Goal: Transaction & Acquisition: Obtain resource

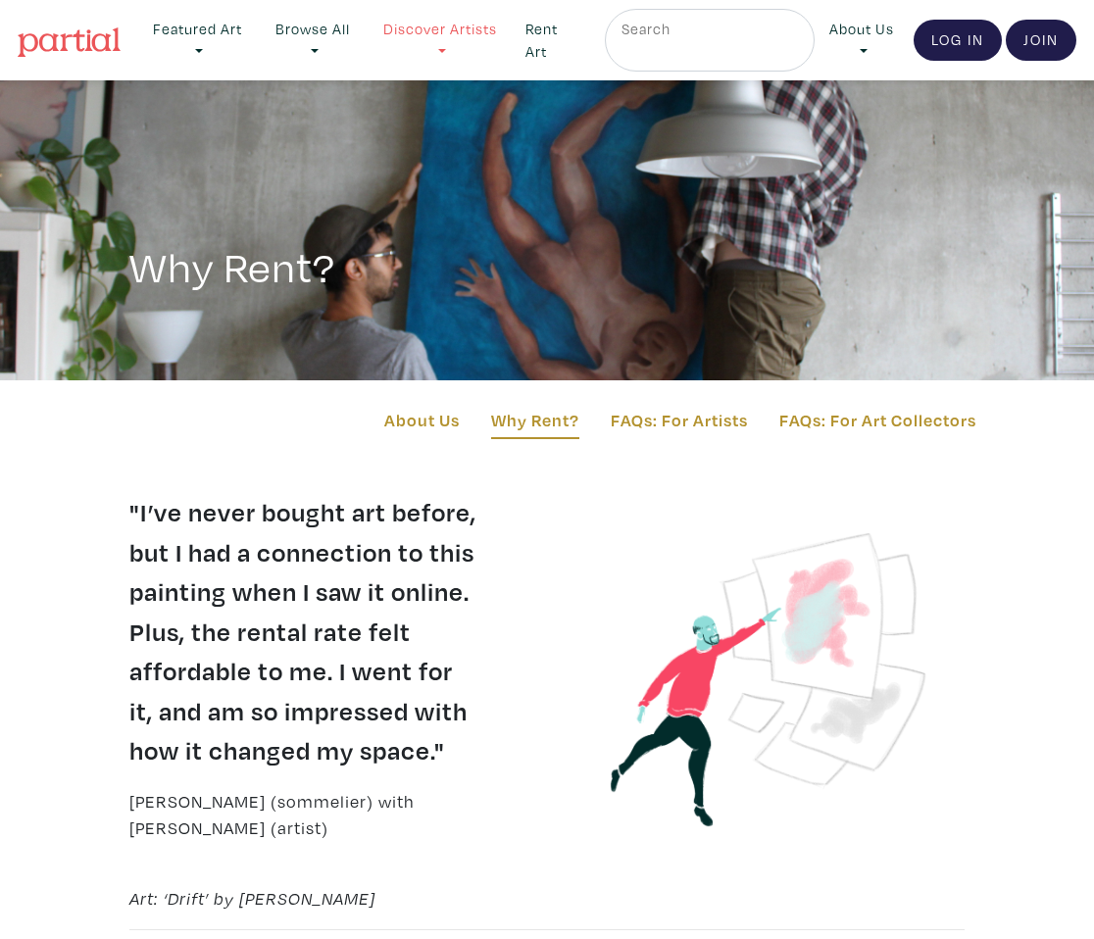
click at [461, 33] on link "Discover Artists" at bounding box center [440, 40] width 143 height 63
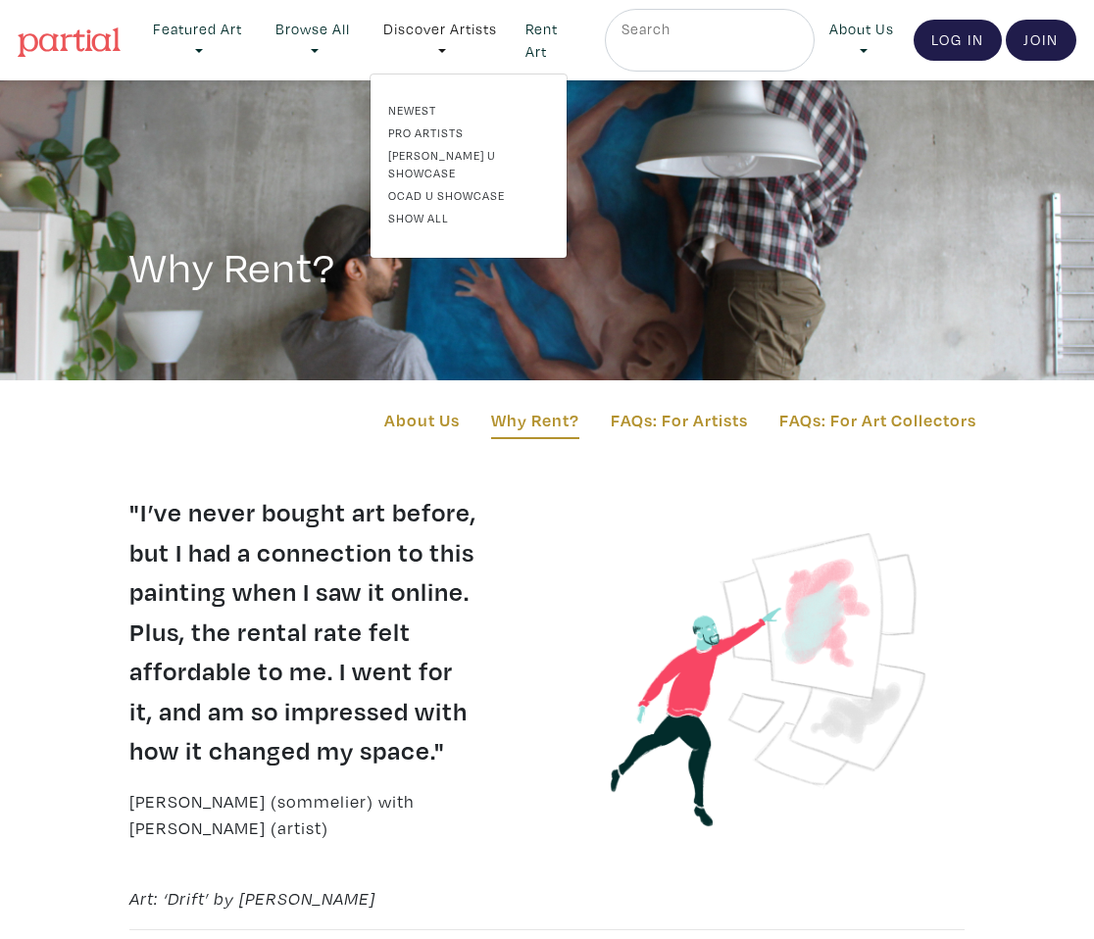
click at [526, 38] on ul "Featured Art Smalls Landscapes Abstracts New Contemporary The Minimalist Bold D…" at bounding box center [476, 40] width 676 height 63
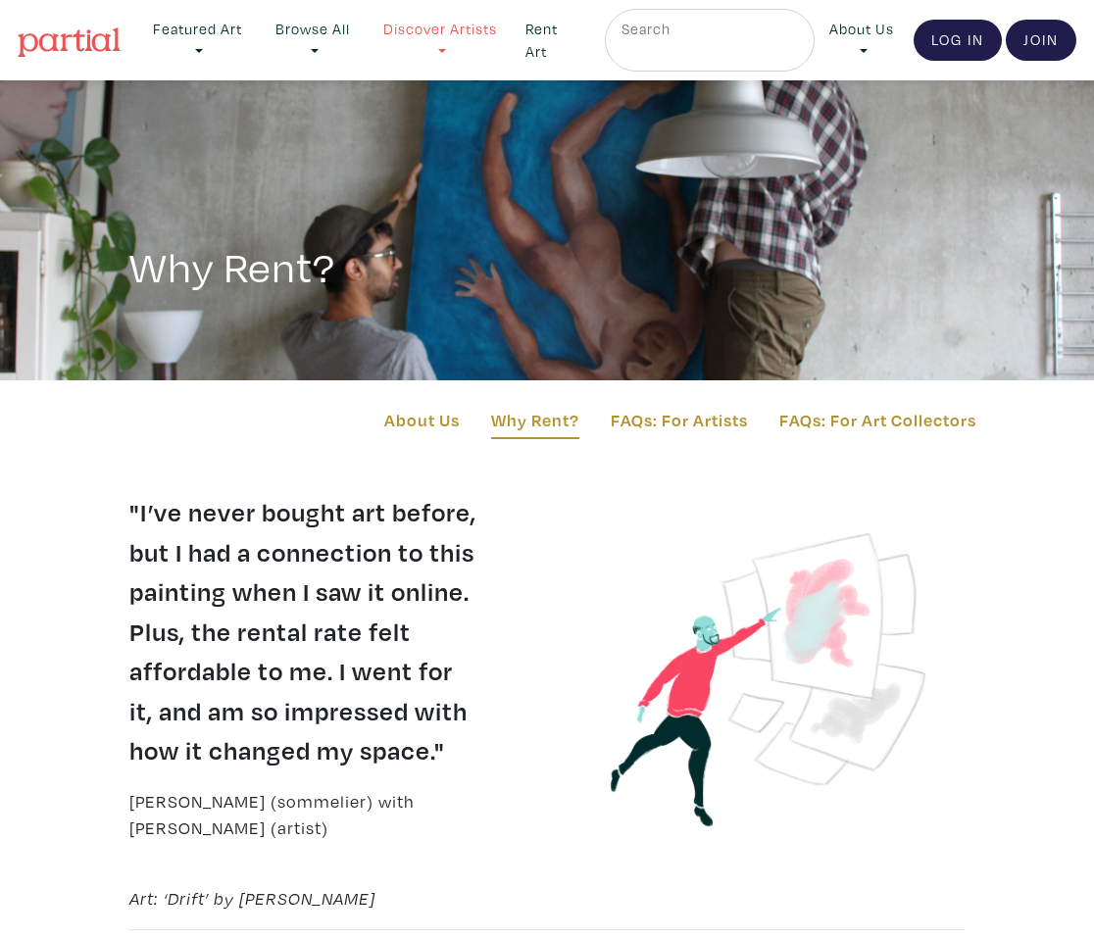
click at [477, 41] on link "Discover Artists" at bounding box center [440, 40] width 143 height 63
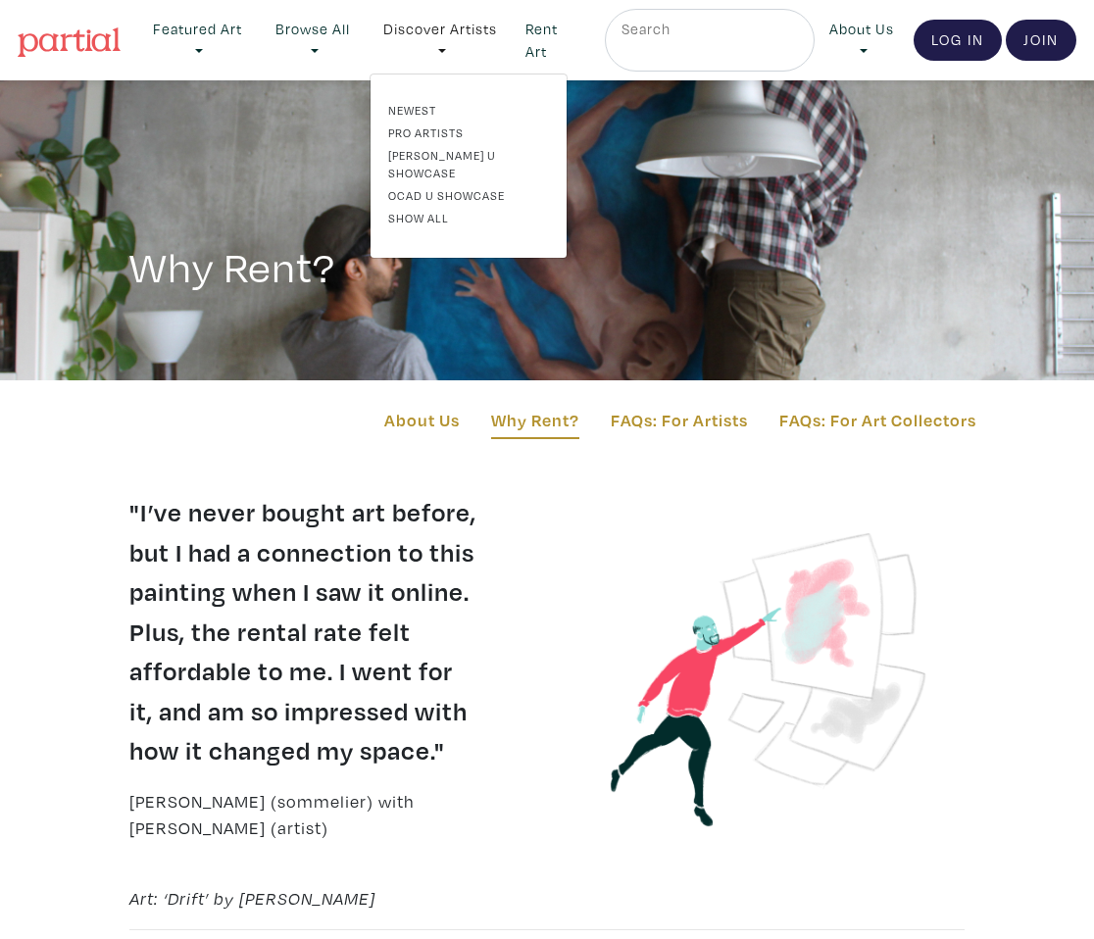
click at [445, 640] on blockquote ""I’ve never bought art before, but I had a connection to this painting when I s…" at bounding box center [330, 631] width 403 height 278
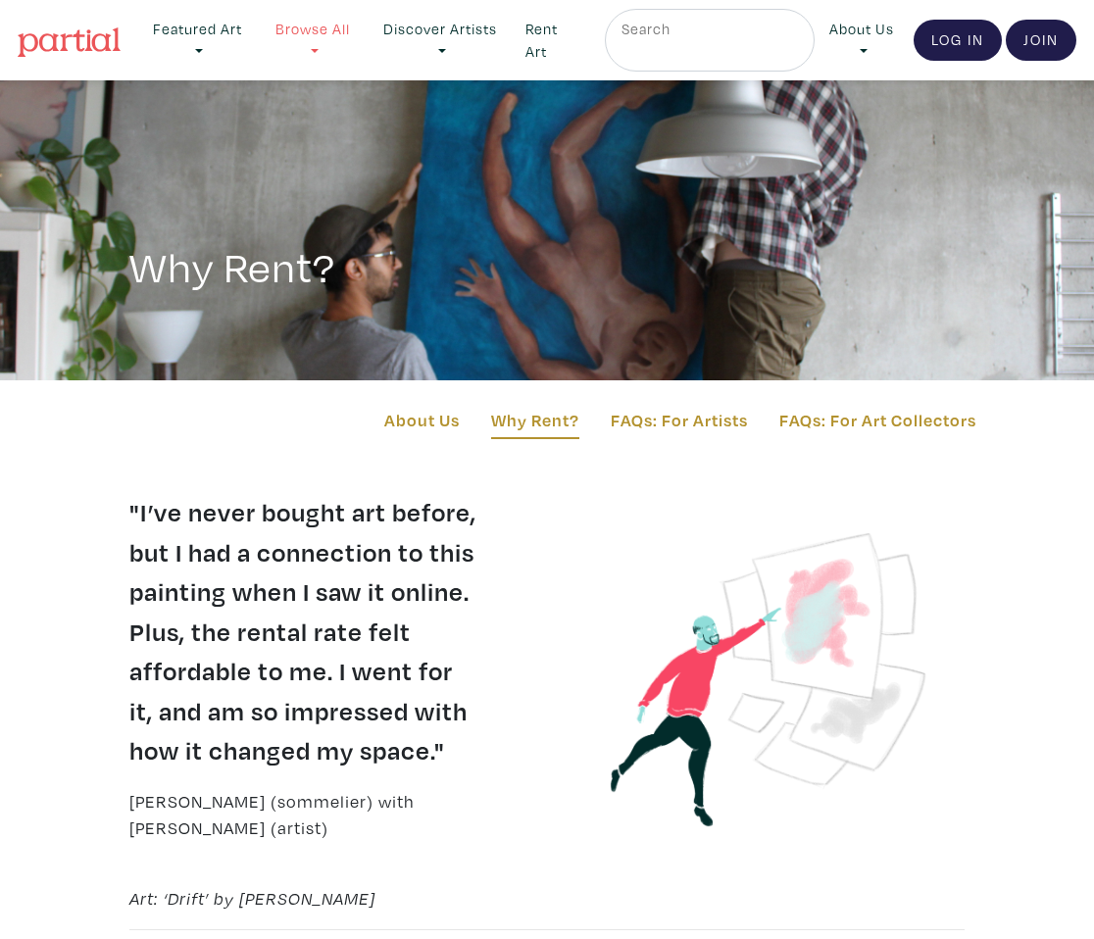
click at [324, 29] on link "Browse All" at bounding box center [313, 40] width 104 height 63
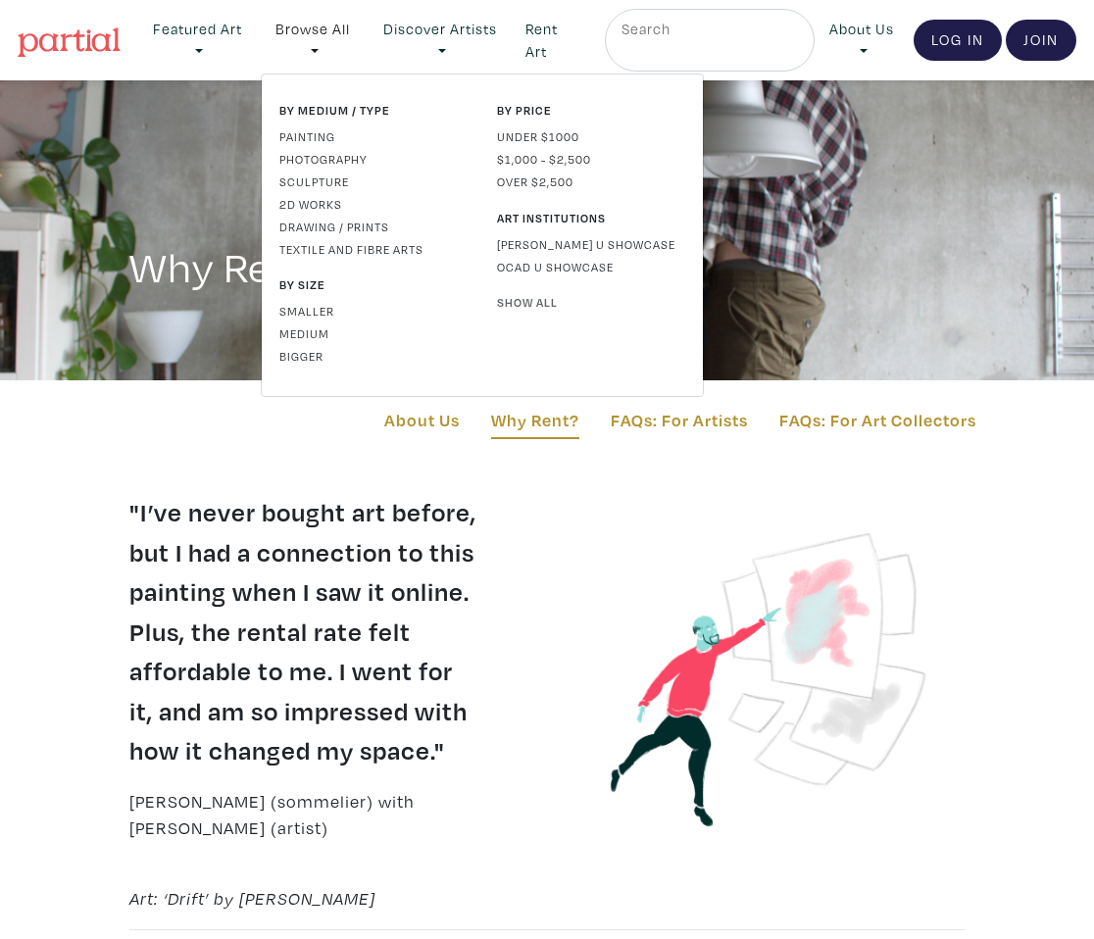
click at [536, 306] on link "Show All" at bounding box center [591, 302] width 188 height 18
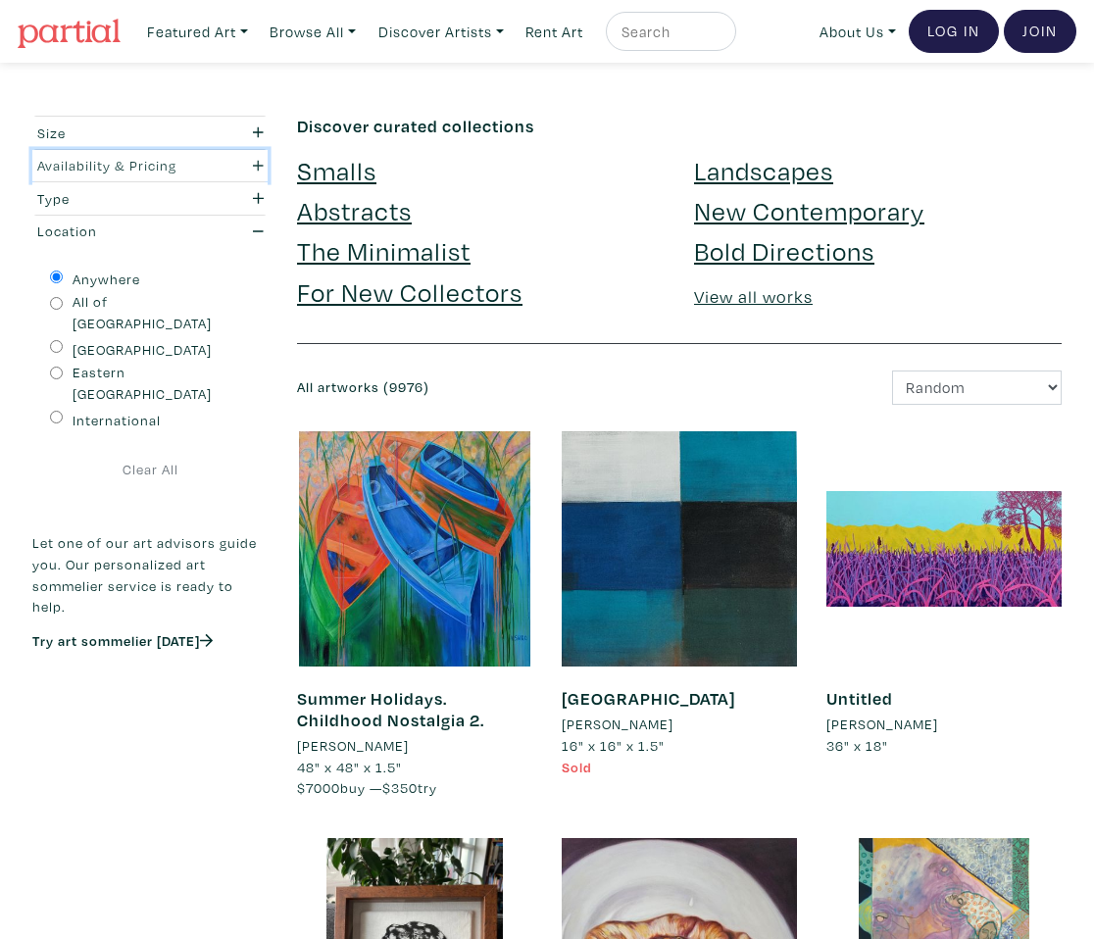
click at [181, 156] on div "Availability & Pricing" at bounding box center [118, 166] width 163 height 22
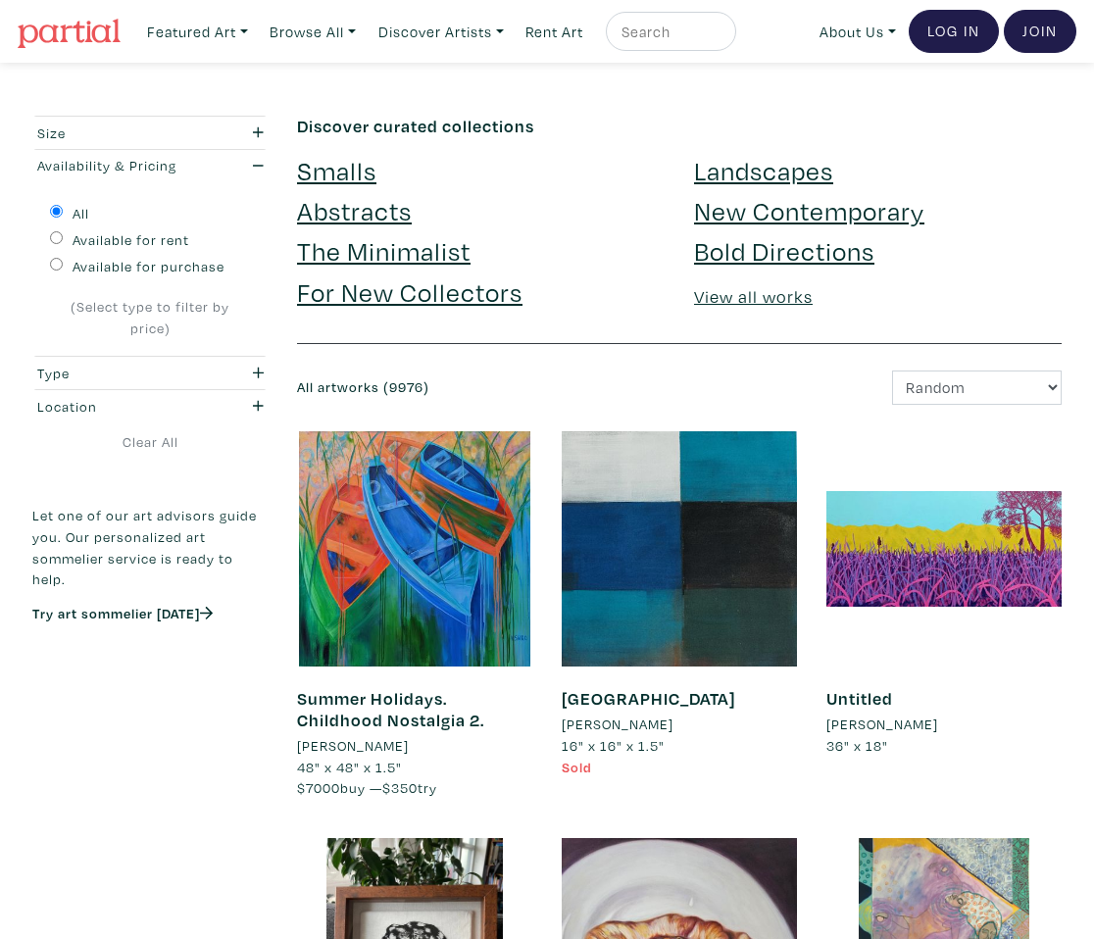
click at [159, 235] on label "Available for rent" at bounding box center [131, 240] width 117 height 22
click at [63, 235] on input "Available for rent" at bounding box center [56, 237] width 13 height 13
radio input "true"
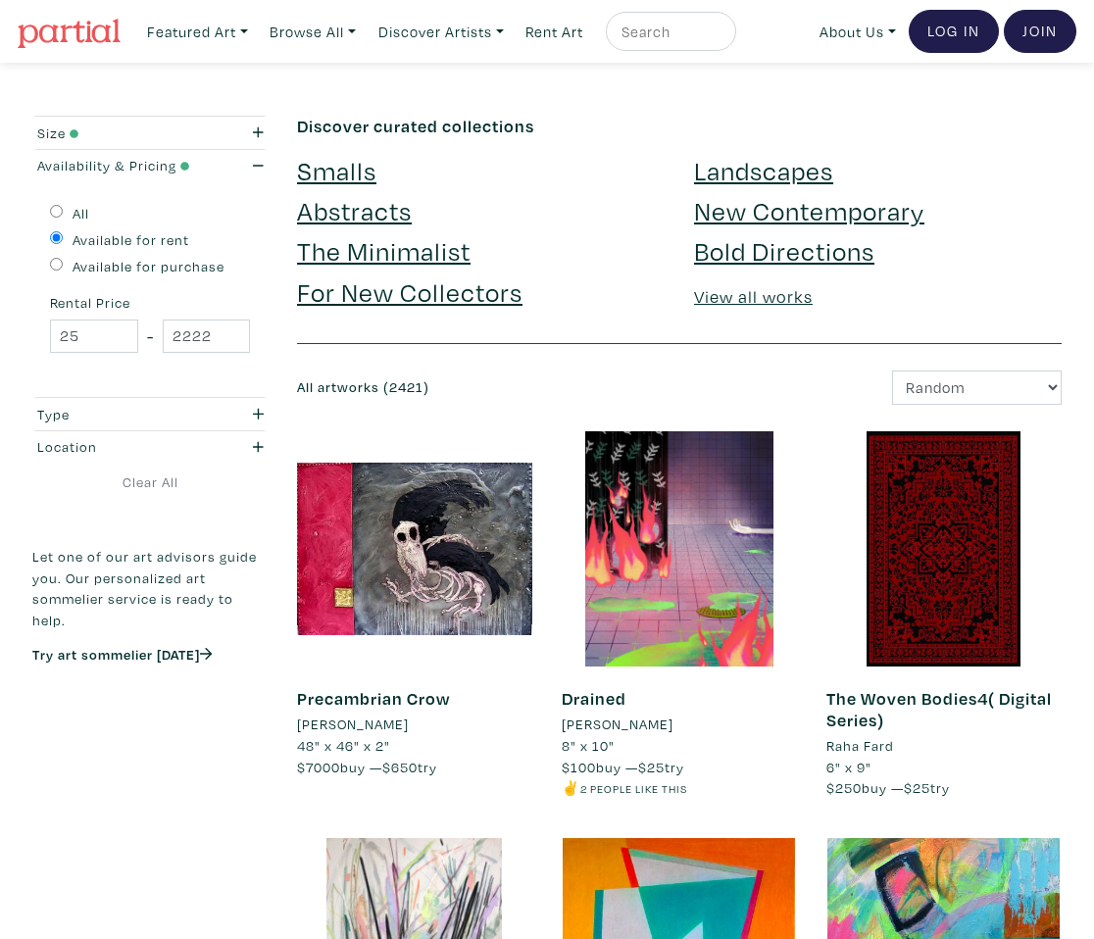
click at [969, 386] on select "Newest Random Price: Low to High Price: High to Low" at bounding box center [977, 387] width 170 height 34
select select "price"
click at [892, 370] on select "Newest Random Price: Low to High Price: High to Low" at bounding box center [977, 387] width 170 height 34
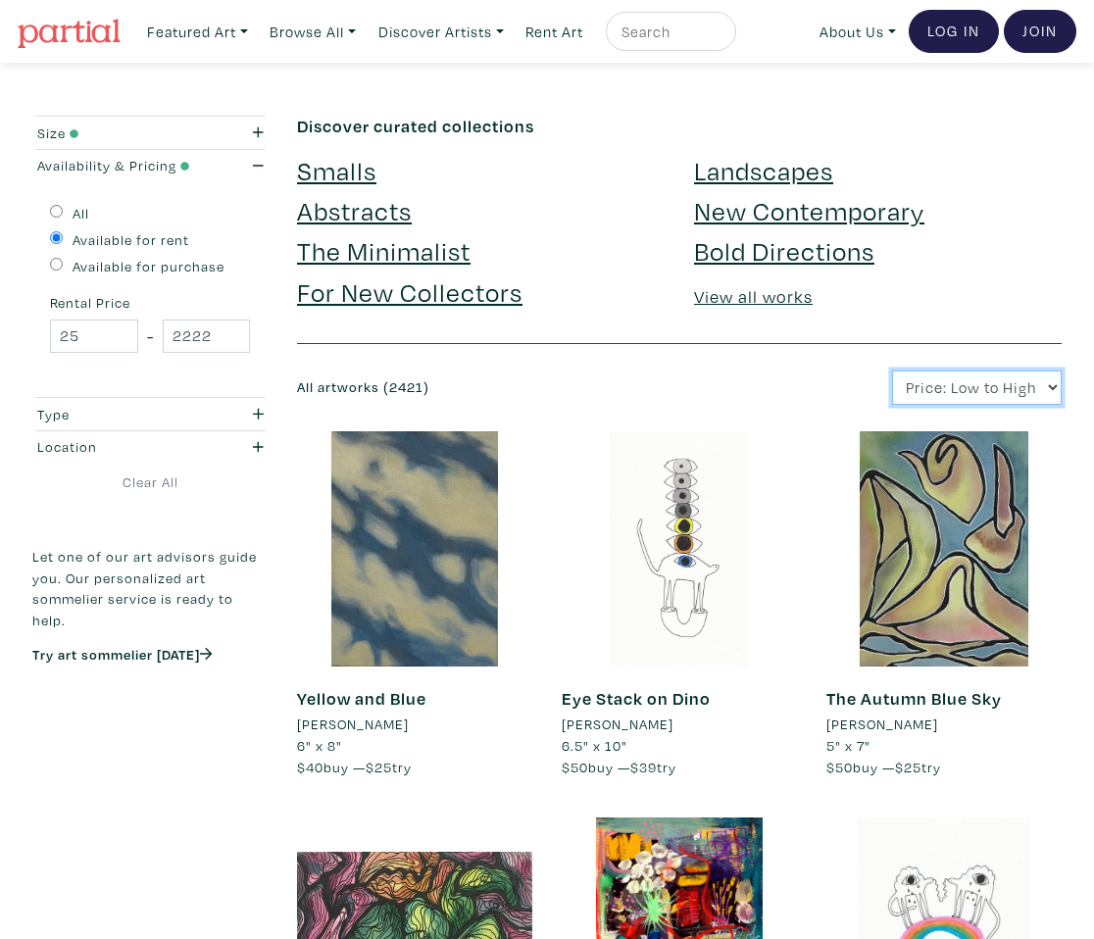
click at [968, 387] on select "Newest Random Price: Low to High Price: High to Low" at bounding box center [977, 387] width 170 height 34
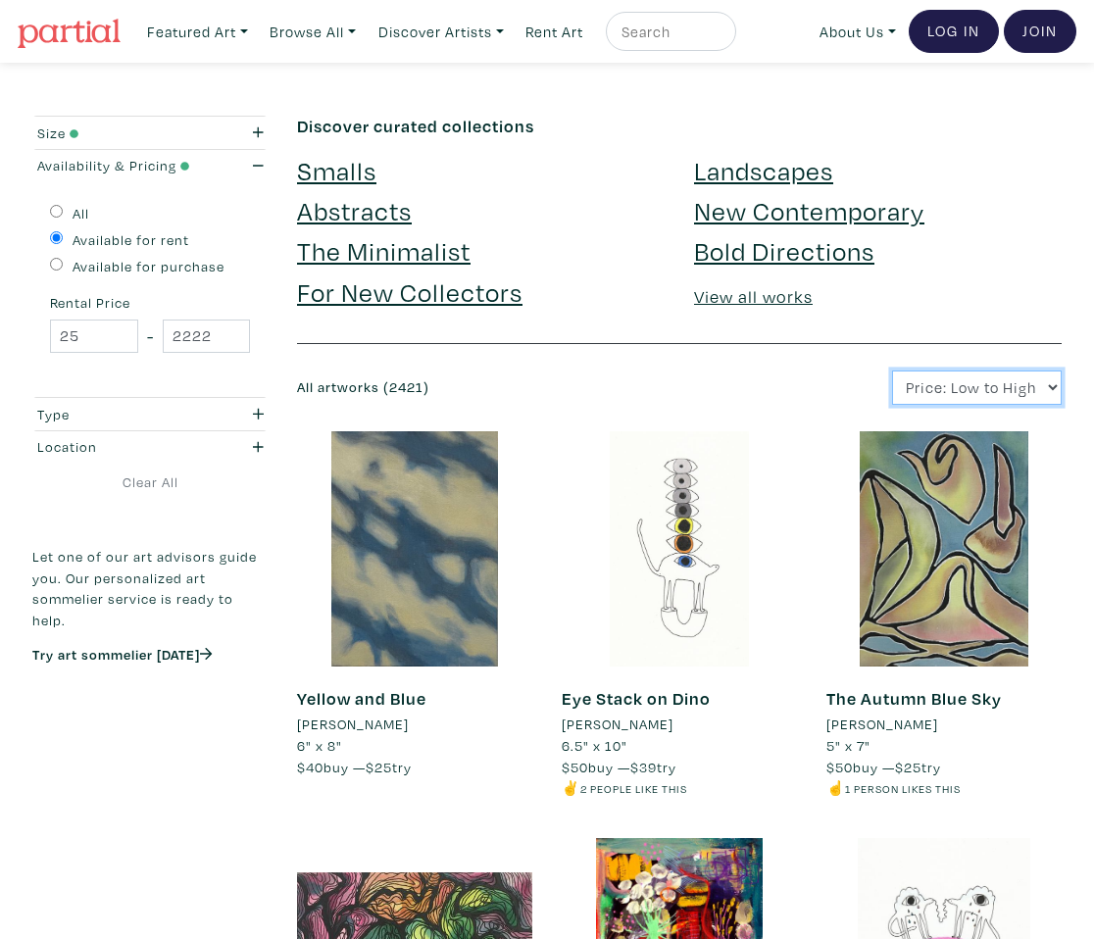
select select "price_desc"
click at [892, 370] on select "Newest Random Price: Low to High Price: High to Low" at bounding box center [977, 387] width 170 height 34
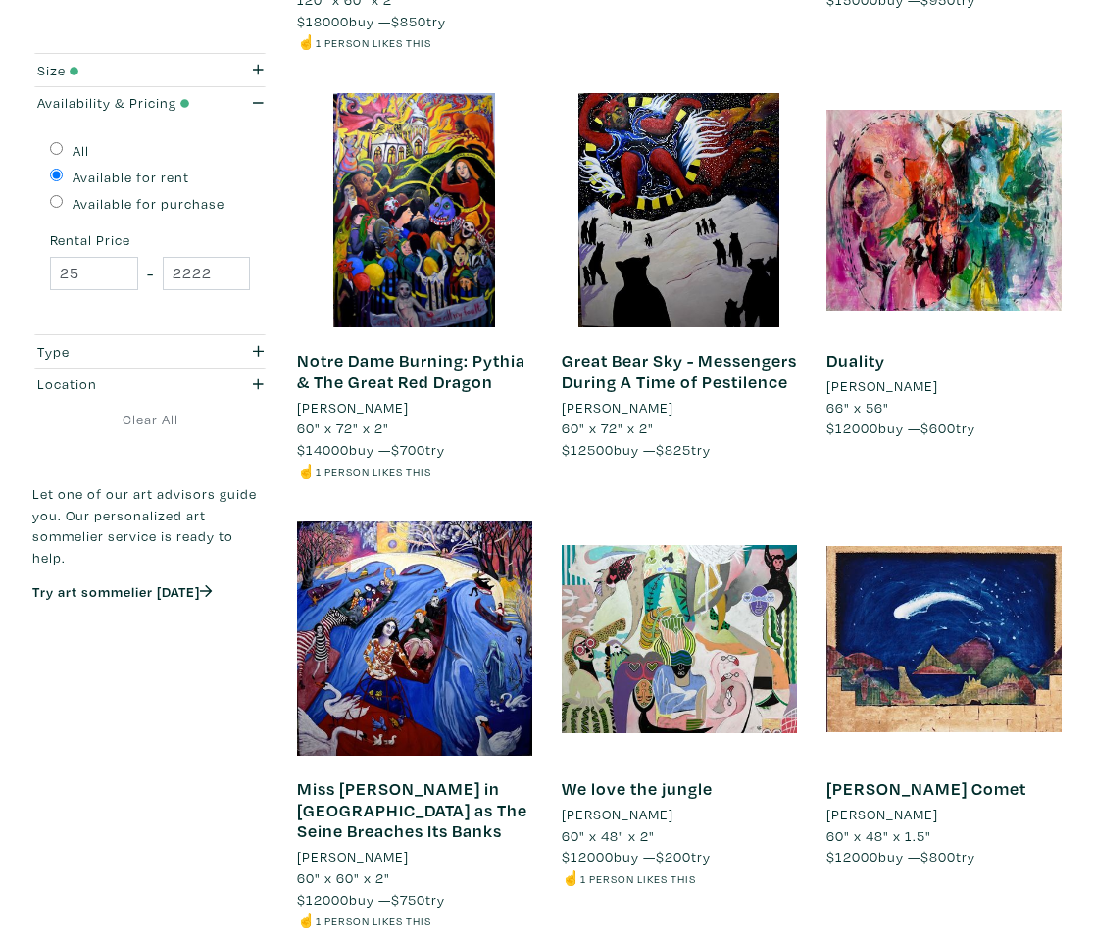
scroll to position [790, 0]
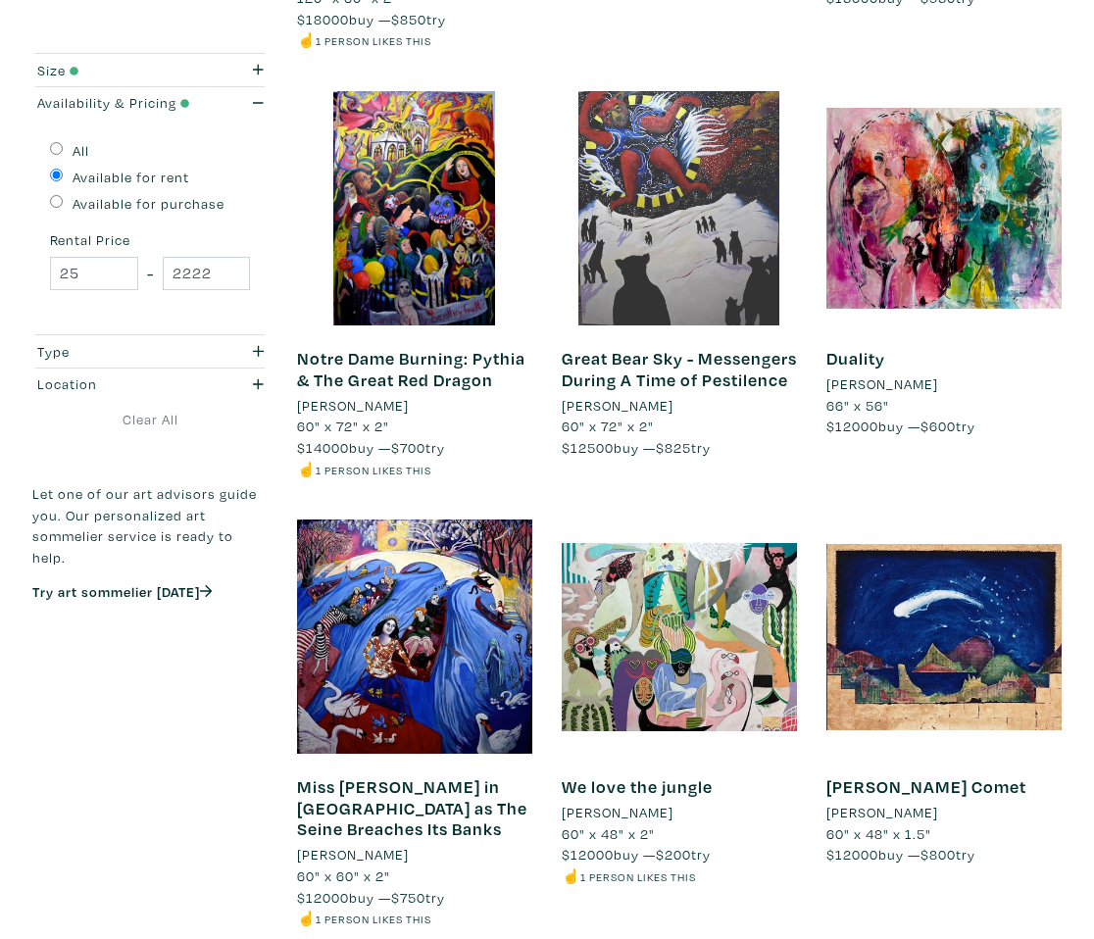
click at [706, 248] on div at bounding box center [678, 208] width 235 height 235
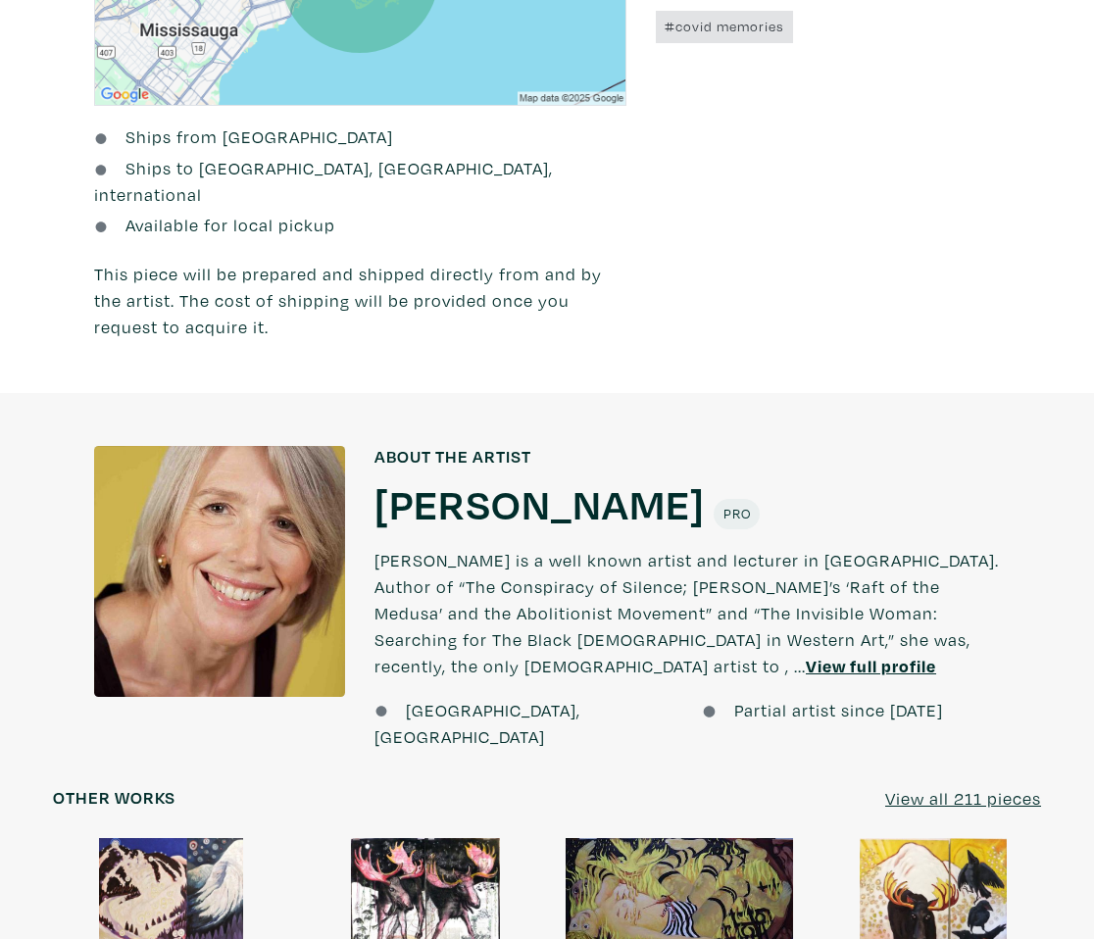
scroll to position [1320, 0]
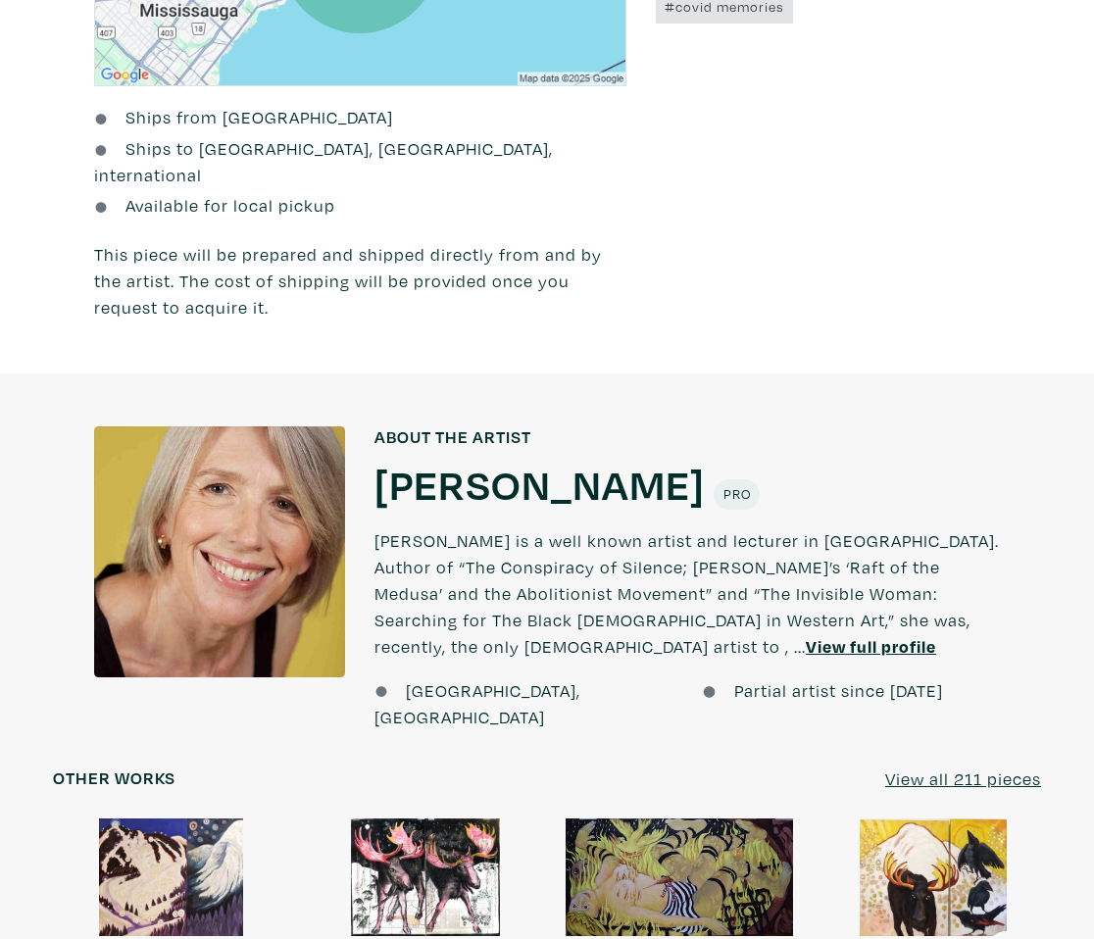
click at [805, 635] on u "View full profile" at bounding box center [870, 646] width 130 height 23
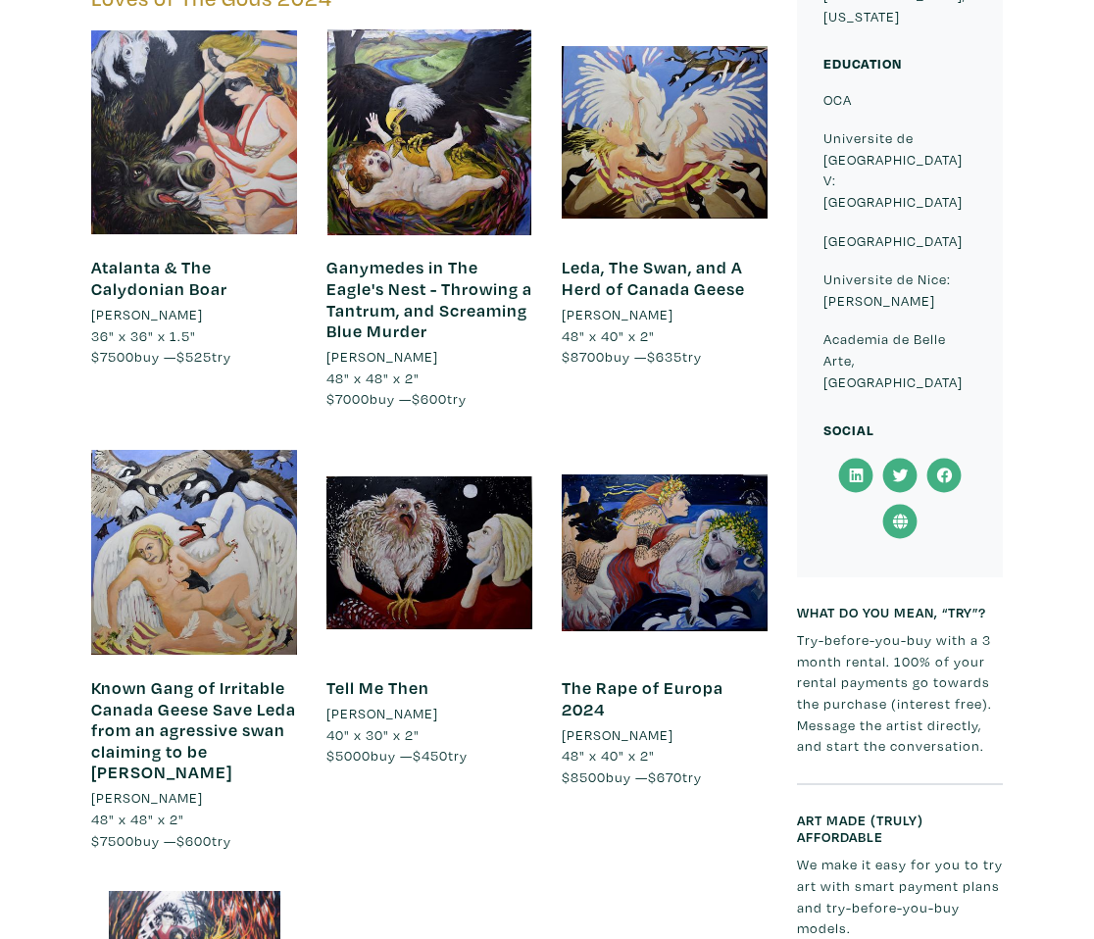
scroll to position [2130, 0]
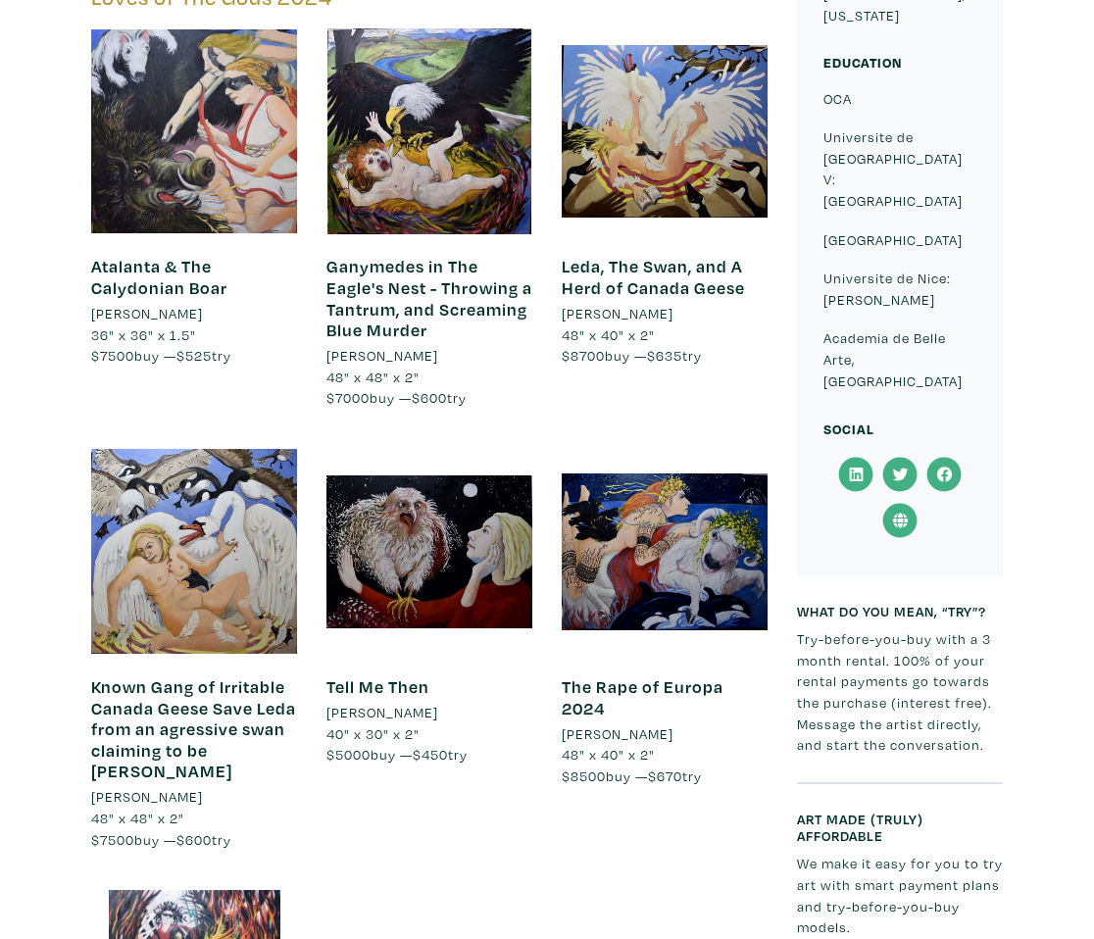
click at [458, 663] on div "Tell Me Then Suzanne Tevlin 40" x 30" x 2" $5000 buy — $450 try #the loves of t…" at bounding box center [429, 669] width 235 height 441
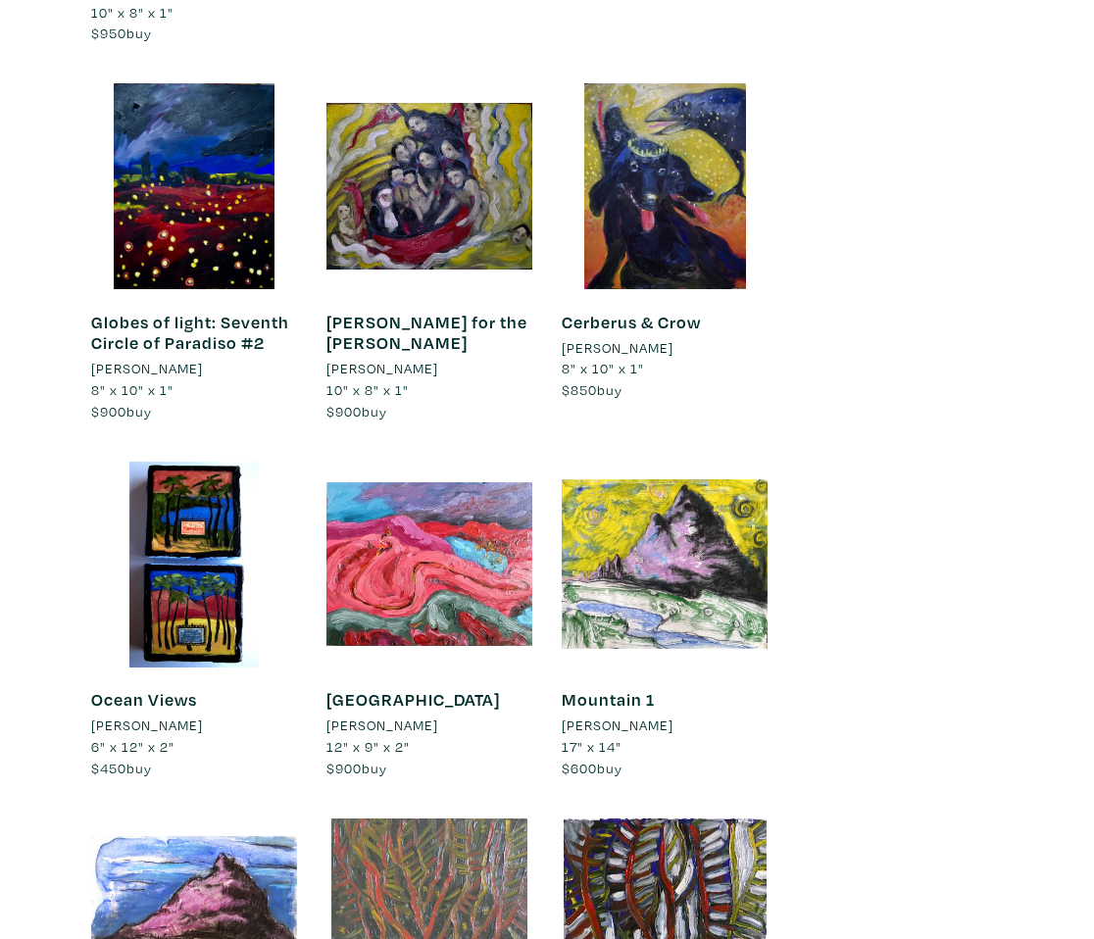
scroll to position [4220, 0]
